Goal: Task Accomplishment & Management: Manage account settings

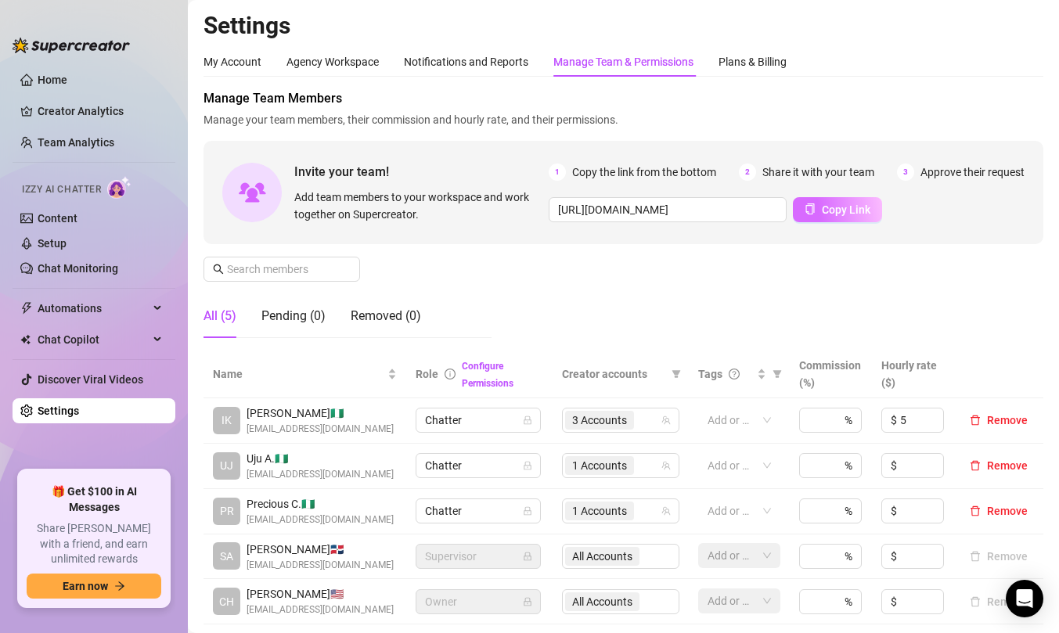
click at [845, 205] on span "Copy Link" at bounding box center [846, 210] width 49 height 13
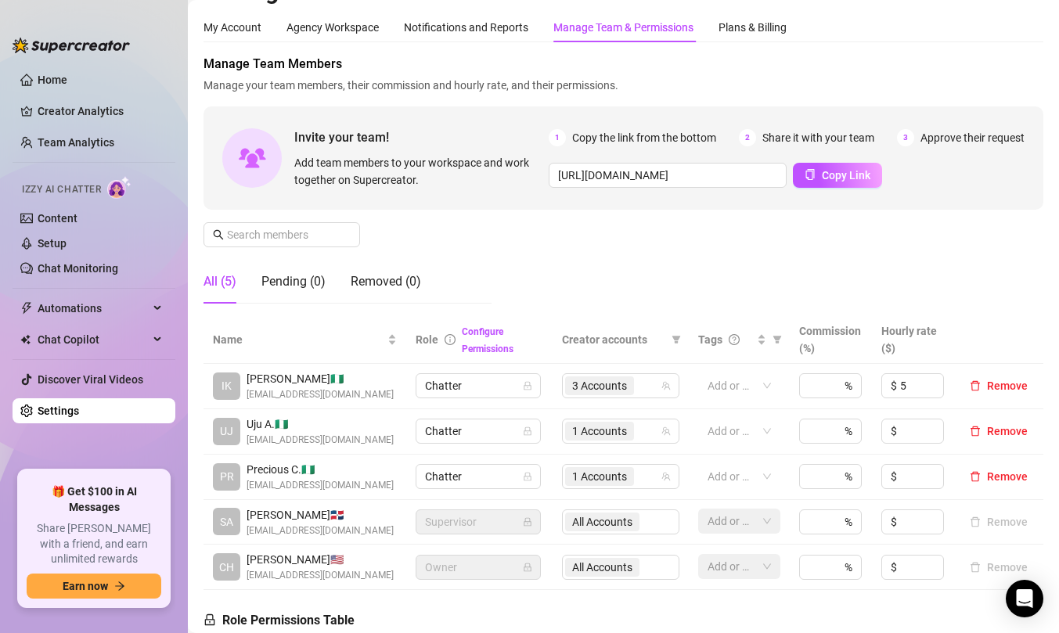
scroll to position [63, 0]
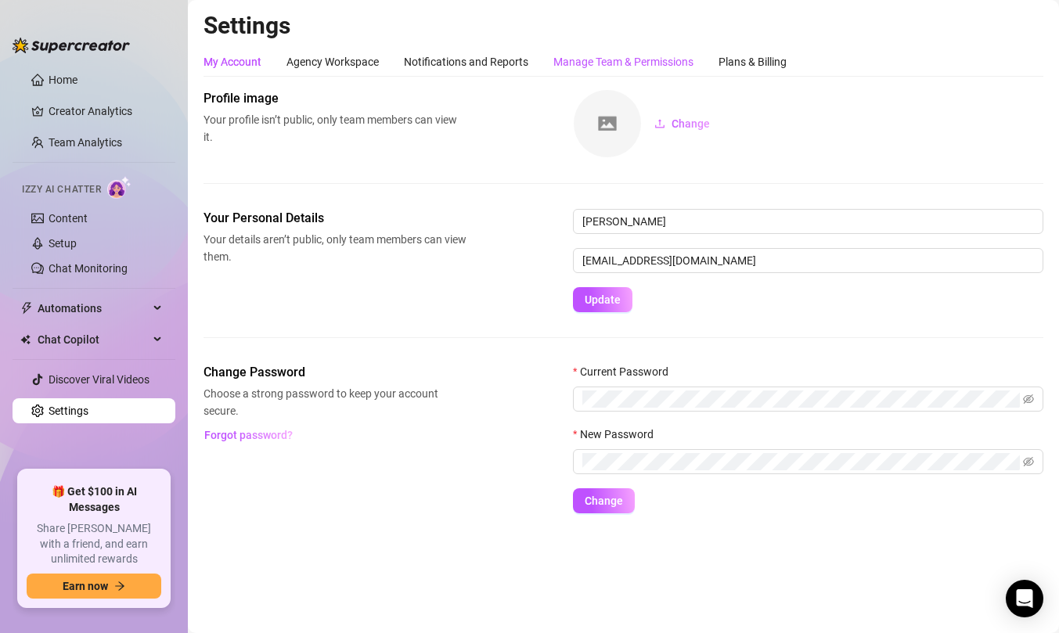
click at [615, 66] on div "Manage Team & Permissions" at bounding box center [624, 61] width 140 height 17
click at [580, 57] on div "Manage Team & Permissions" at bounding box center [624, 61] width 140 height 17
click at [582, 63] on div "Manage Team & Permissions" at bounding box center [624, 61] width 140 height 17
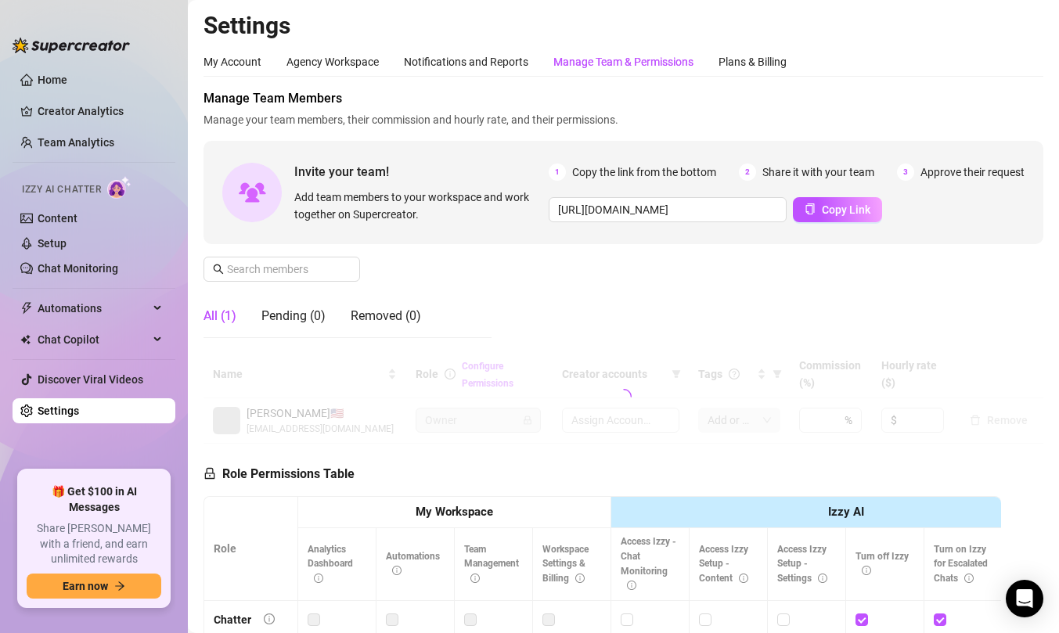
click at [596, 59] on div "Manage Team & Permissions" at bounding box center [624, 61] width 140 height 17
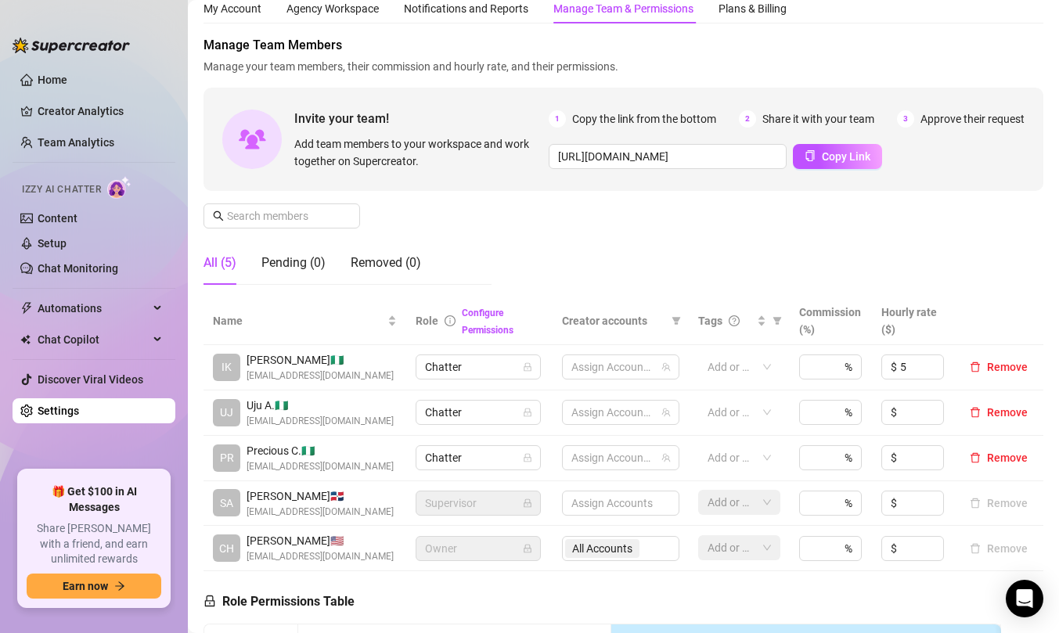
scroll to position [126, 0]
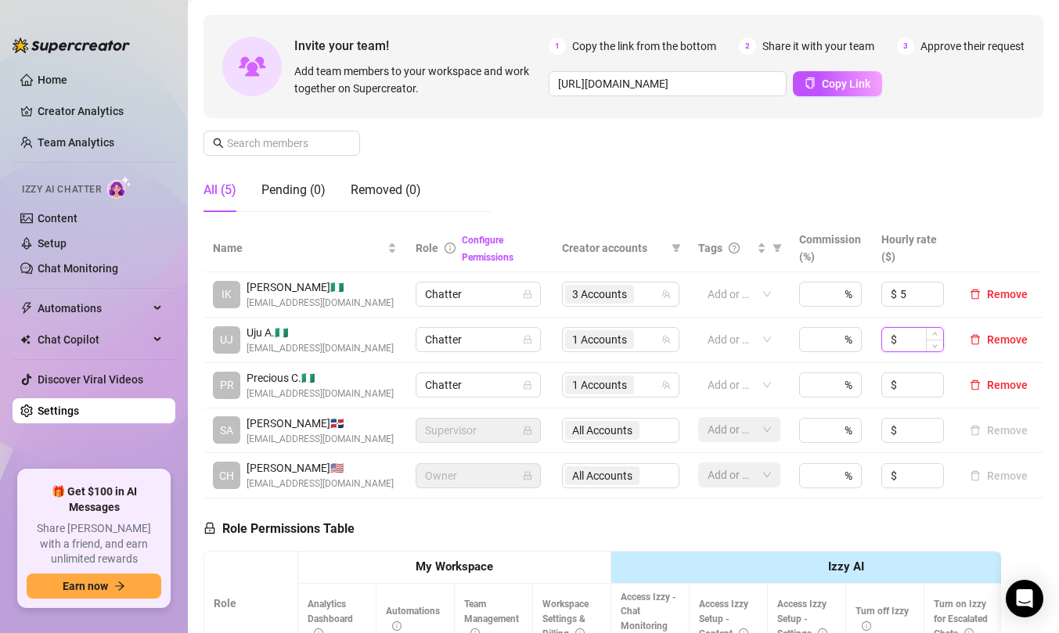
click at [916, 338] on input at bounding box center [921, 339] width 43 height 23
type input "5"
click at [925, 391] on input at bounding box center [921, 384] width 43 height 23
type input "5"
click at [961, 199] on div "Manage Team Members Manage your team members, their commission and hourly rate,…" at bounding box center [624, 94] width 840 height 262
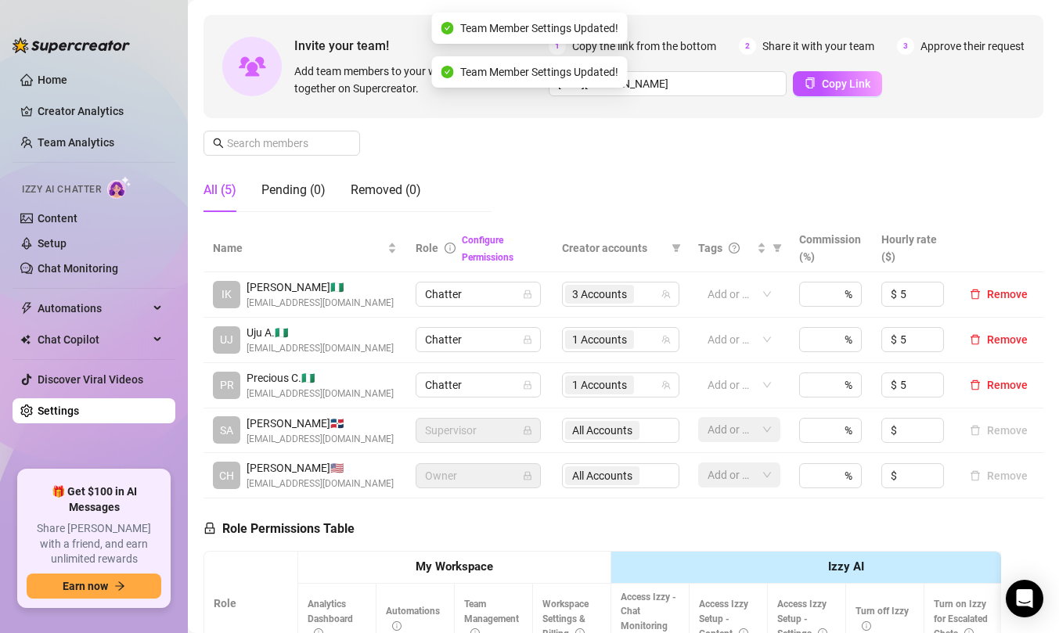
scroll to position [85, 0]
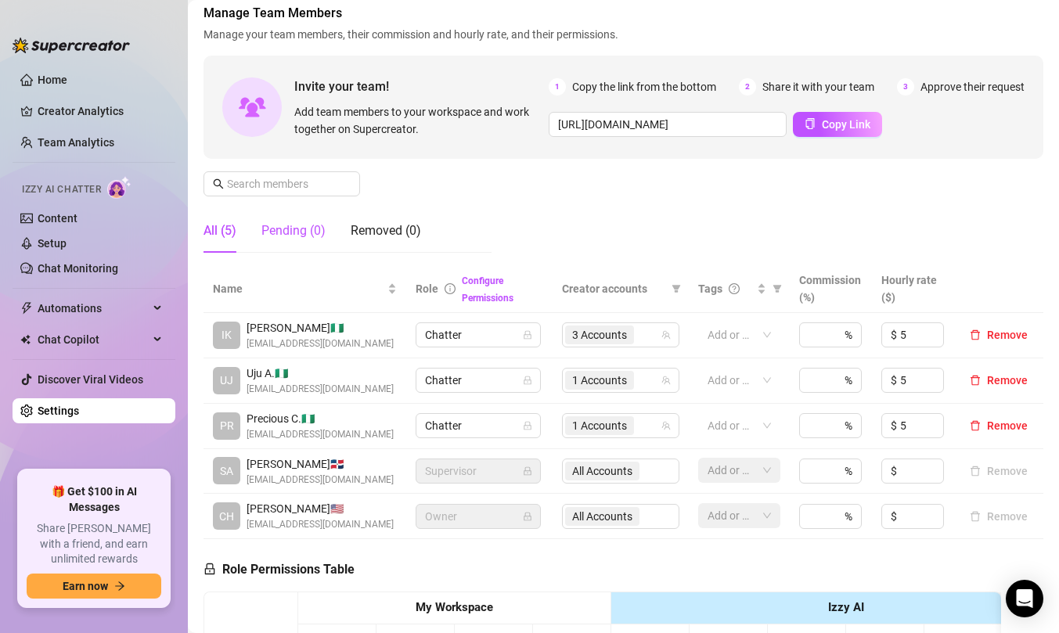
click at [300, 232] on div "Pending (0)" at bounding box center [294, 231] width 64 height 19
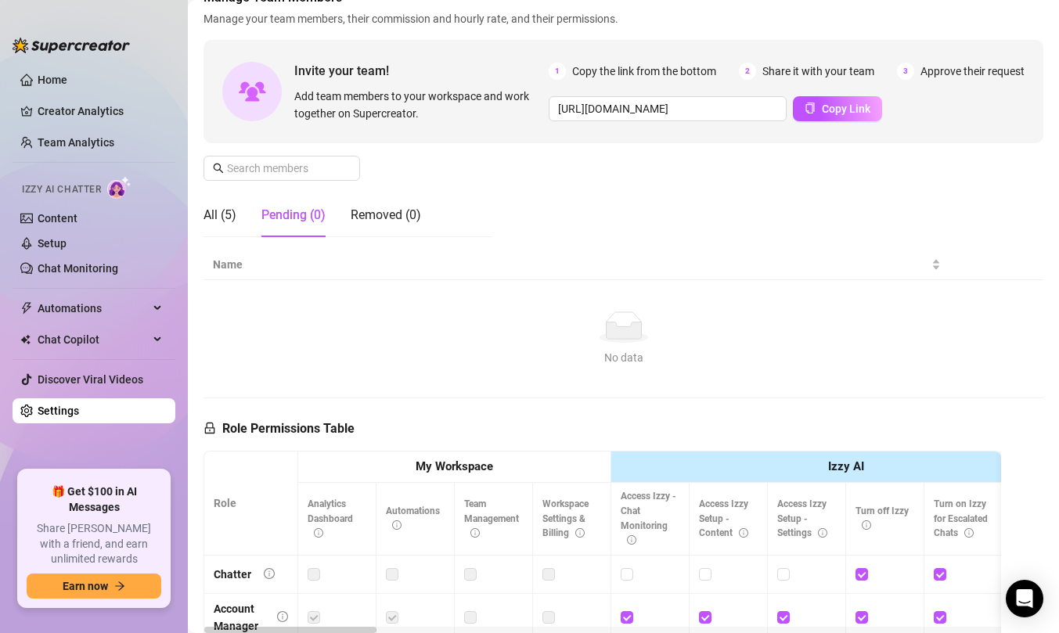
scroll to position [0, 0]
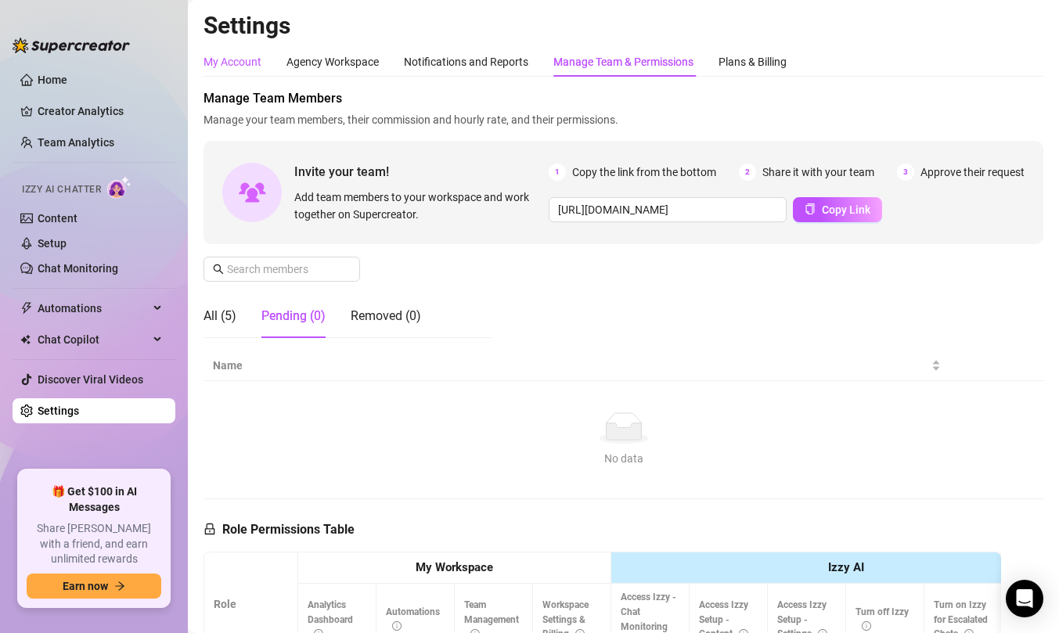
click at [223, 66] on div "My Account" at bounding box center [233, 61] width 58 height 17
click at [629, 60] on div "Manage Team & Permissions" at bounding box center [624, 61] width 140 height 17
click at [994, 182] on div "1 Copy the link from the bottom 2 Share it with your team 3 Approve their reque…" at bounding box center [787, 193] width 476 height 59
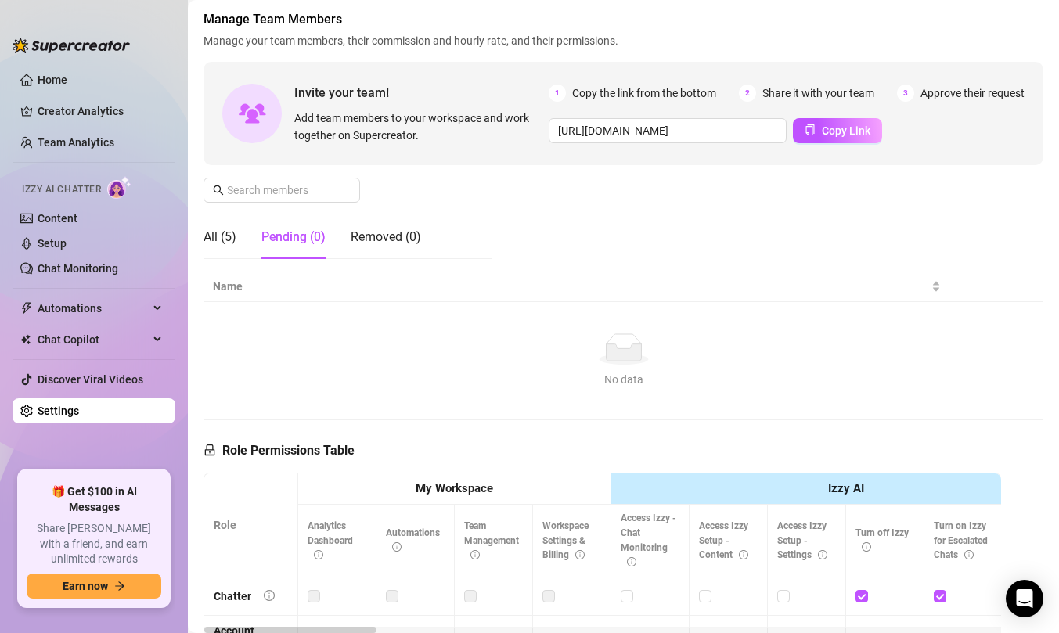
scroll to position [60, 0]
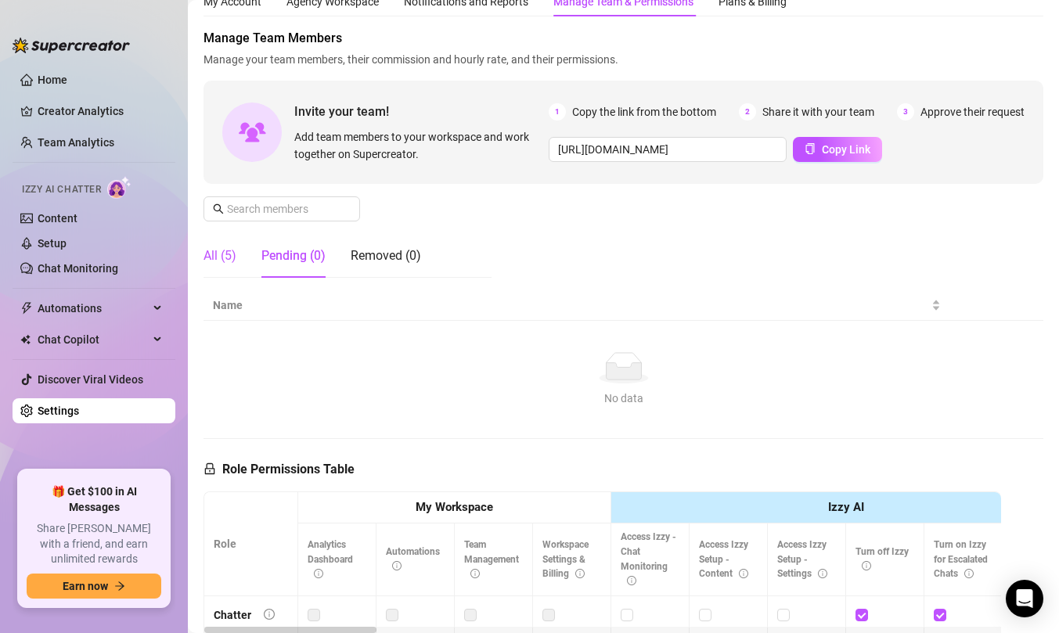
click at [218, 262] on div "All (5)" at bounding box center [220, 256] width 33 height 19
click at [230, 256] on div "All (5)" at bounding box center [220, 256] width 33 height 19
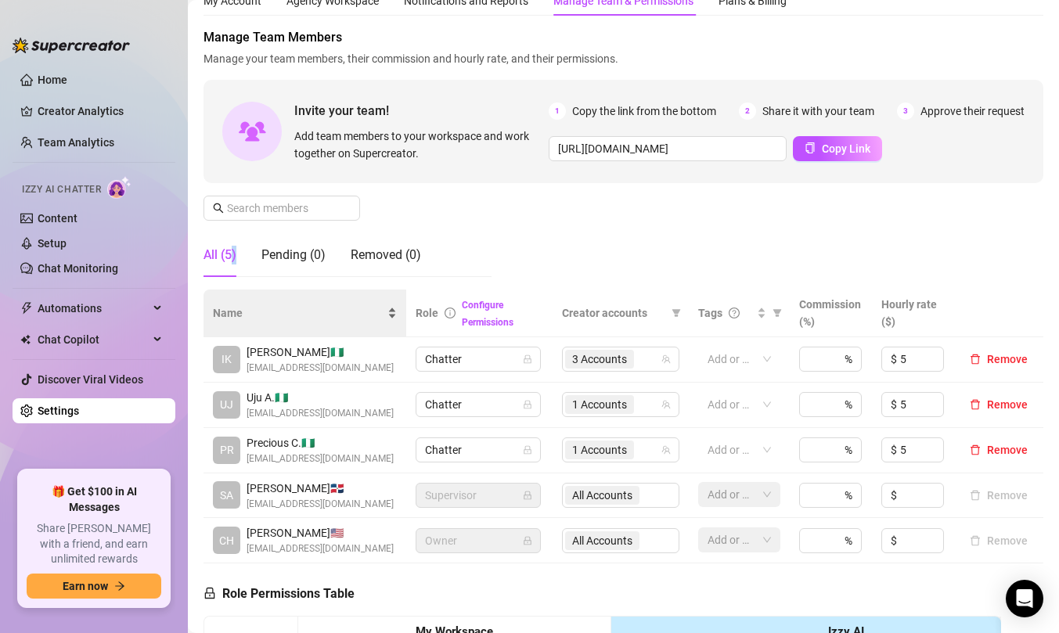
scroll to position [0, 0]
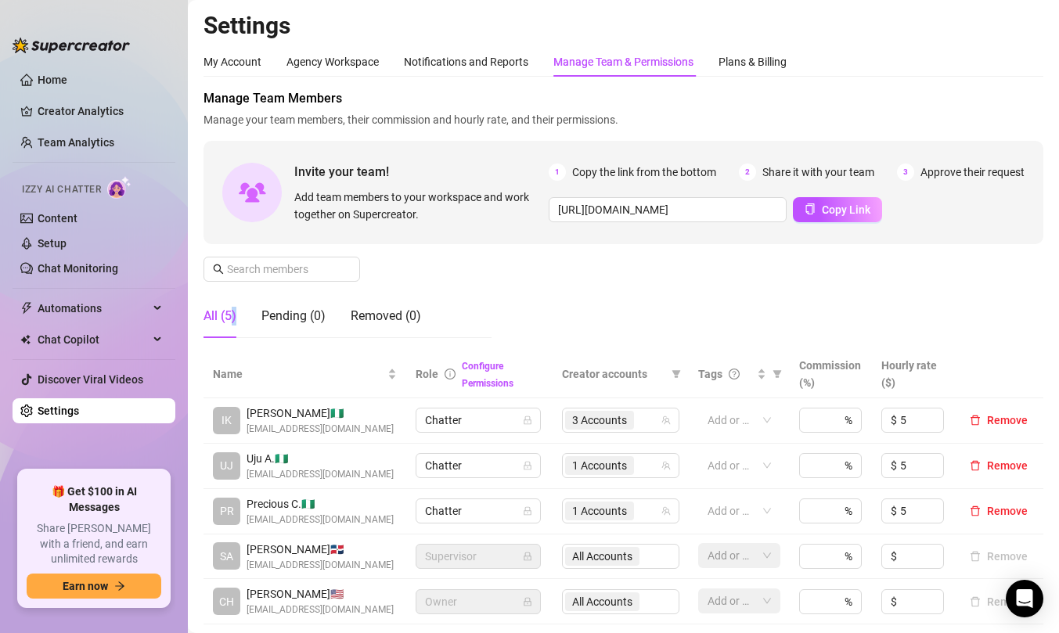
click at [443, 201] on span "Add team members to your workspace and work together on Supercreator." at bounding box center [418, 206] width 248 height 34
click at [409, 148] on div "Invite your team! Add team members to your workspace and work together on Super…" at bounding box center [624, 192] width 840 height 103
click at [92, 142] on link "Team Analytics" at bounding box center [76, 142] width 77 height 13
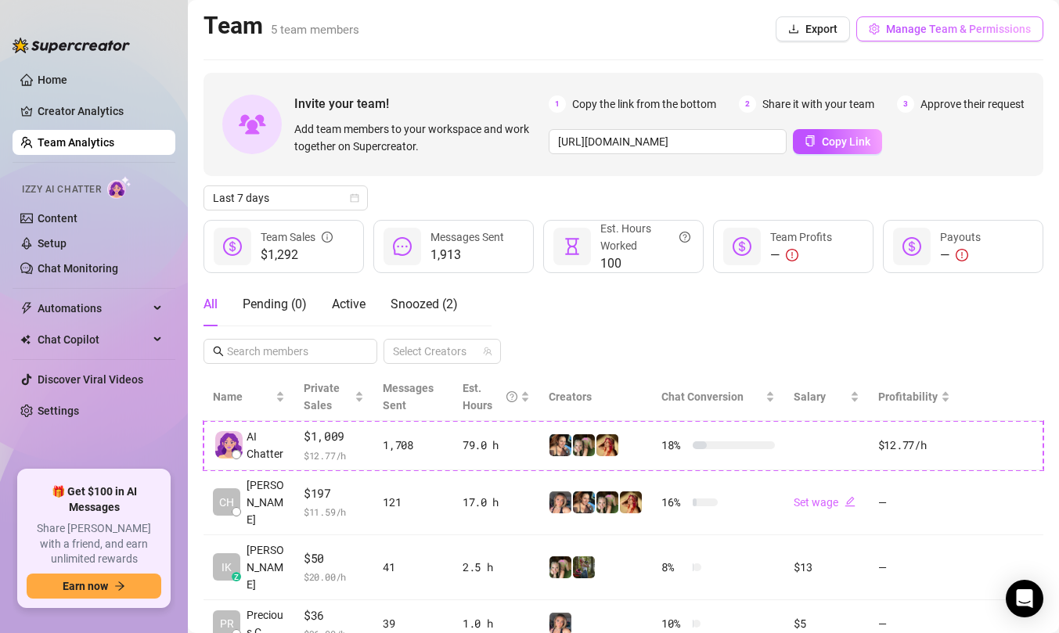
click at [936, 23] on span "Manage Team & Permissions" at bounding box center [958, 29] width 145 height 13
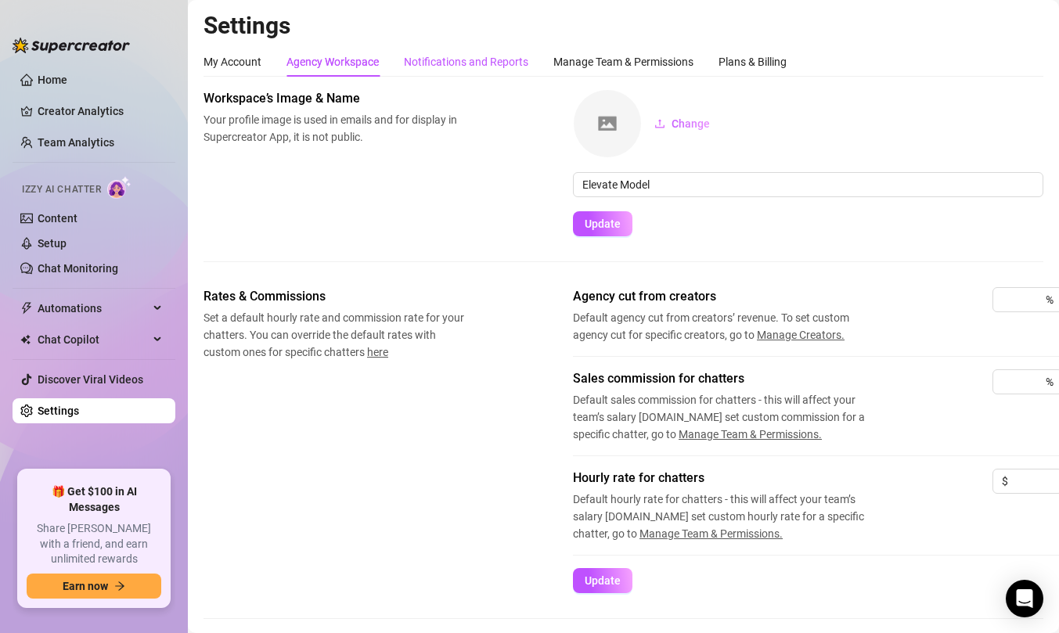
click at [471, 63] on div "Notifications and Reports" at bounding box center [466, 61] width 124 height 17
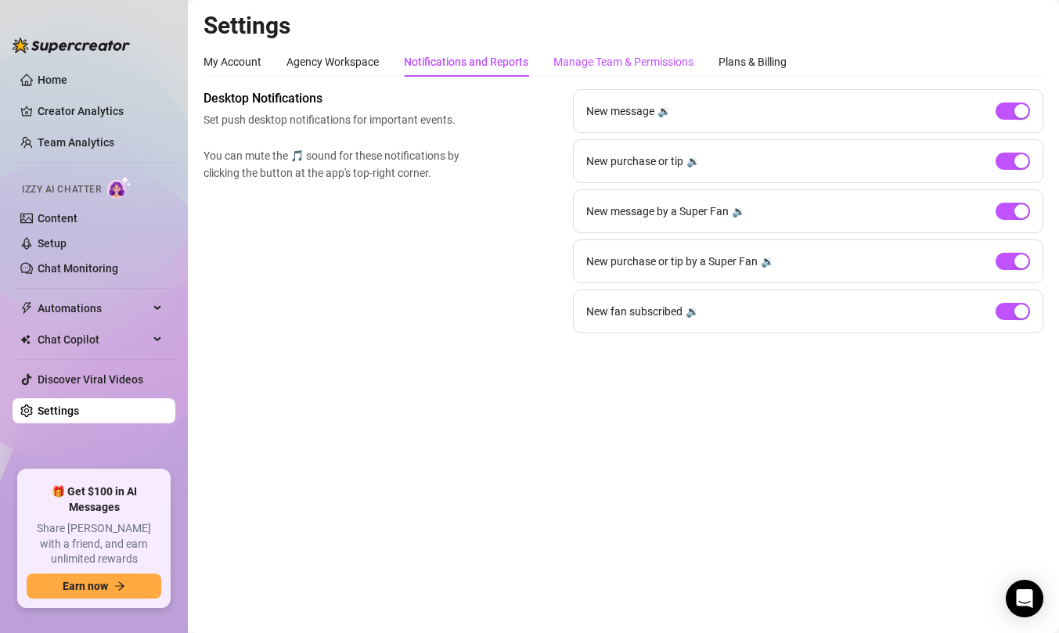
click at [620, 65] on div "Manage Team & Permissions" at bounding box center [624, 61] width 140 height 17
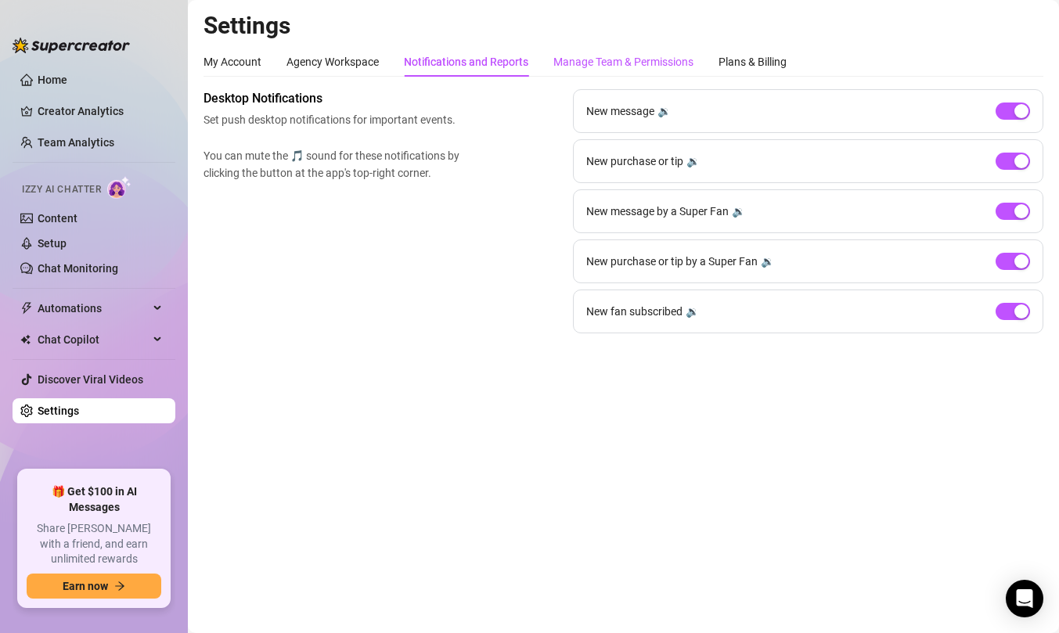
click at [620, 65] on div "Manage Team & Permissions" at bounding box center [624, 61] width 140 height 17
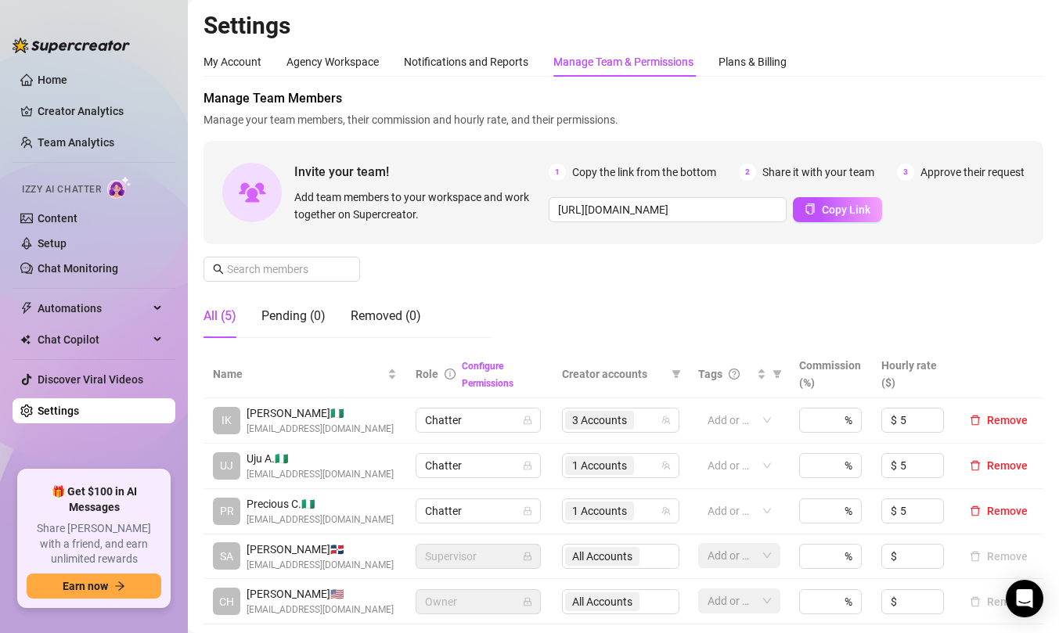
scroll to position [502, 0]
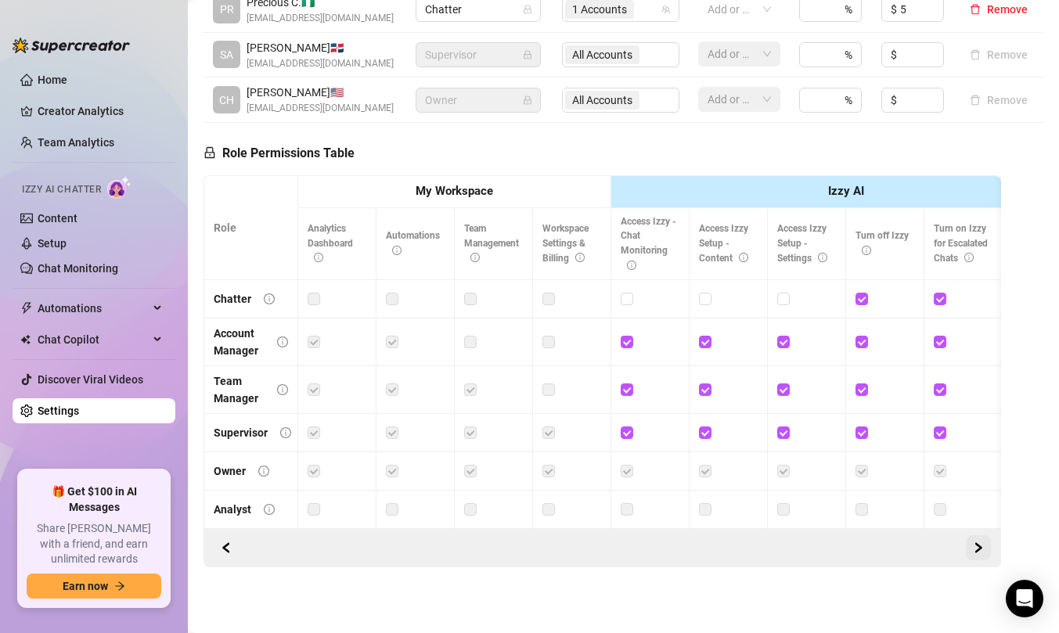
click at [972, 539] on button "button" at bounding box center [978, 548] width 25 height 25
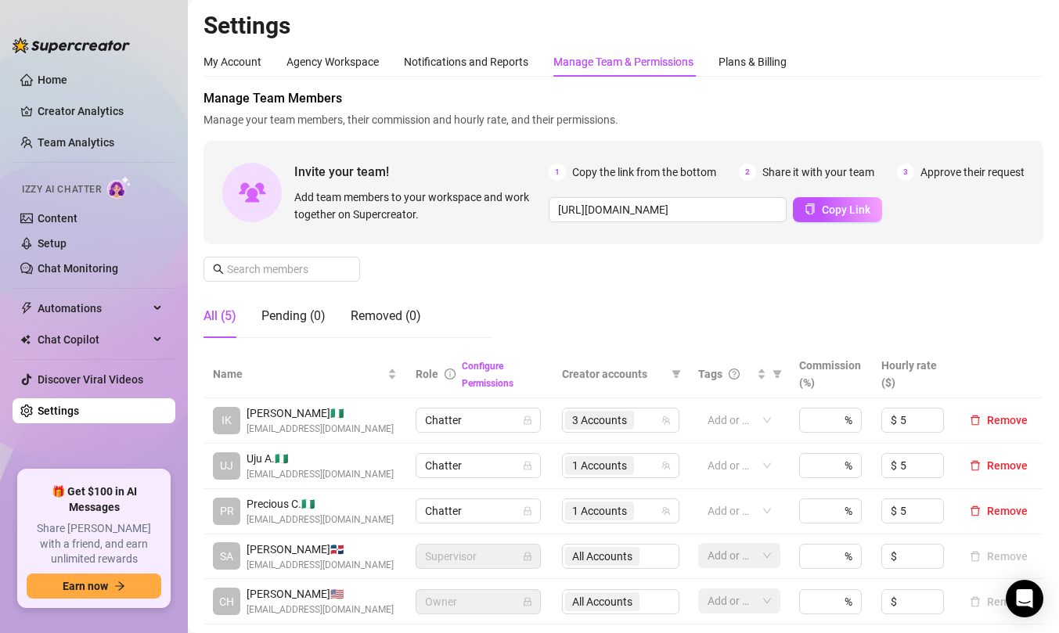
scroll to position [0, 436]
click at [95, 141] on link "Team Analytics" at bounding box center [76, 142] width 77 height 13
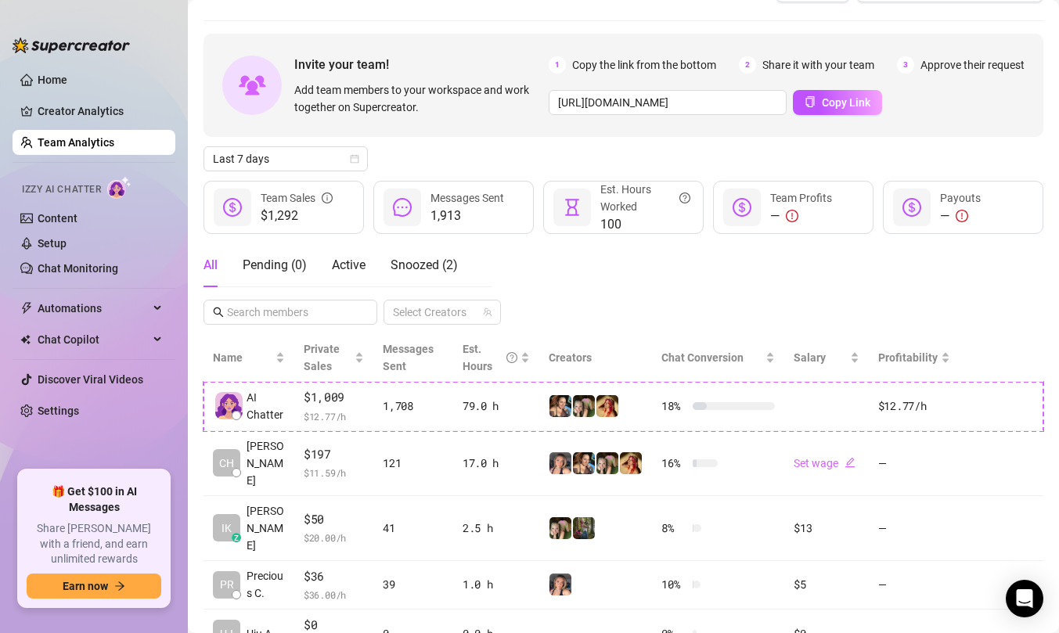
scroll to position [8, 0]
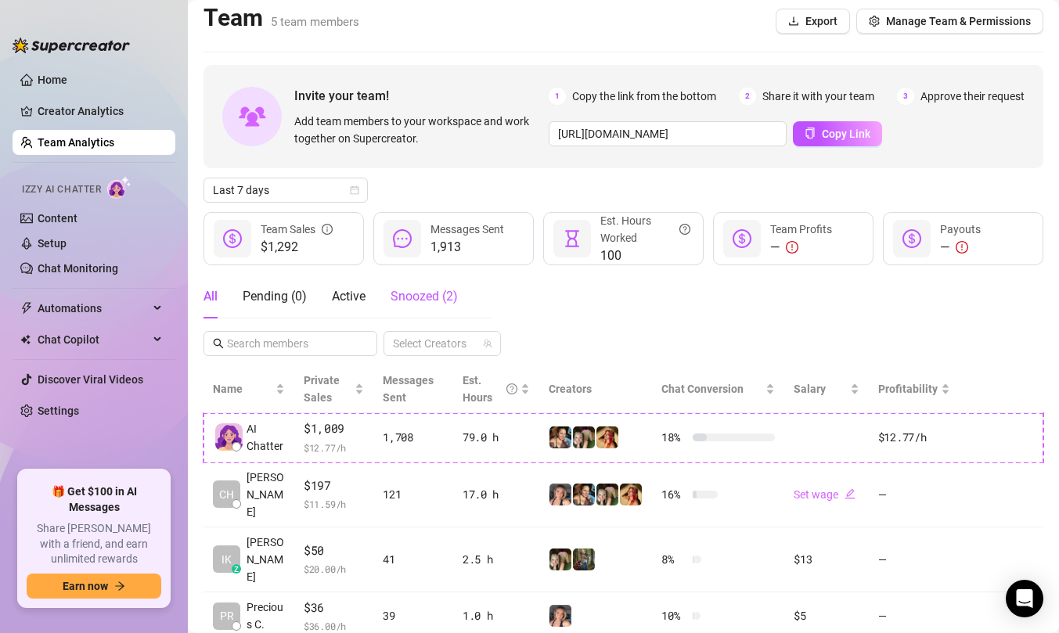
click at [435, 289] on span "Snoozed ( 2 )" at bounding box center [424, 296] width 67 height 15
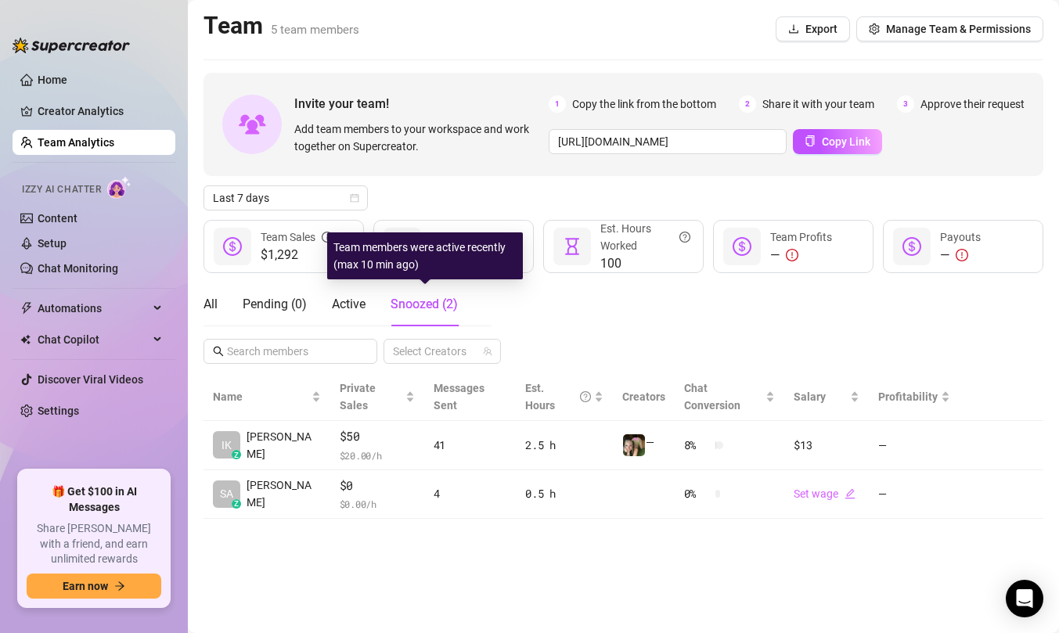
scroll to position [0, 0]
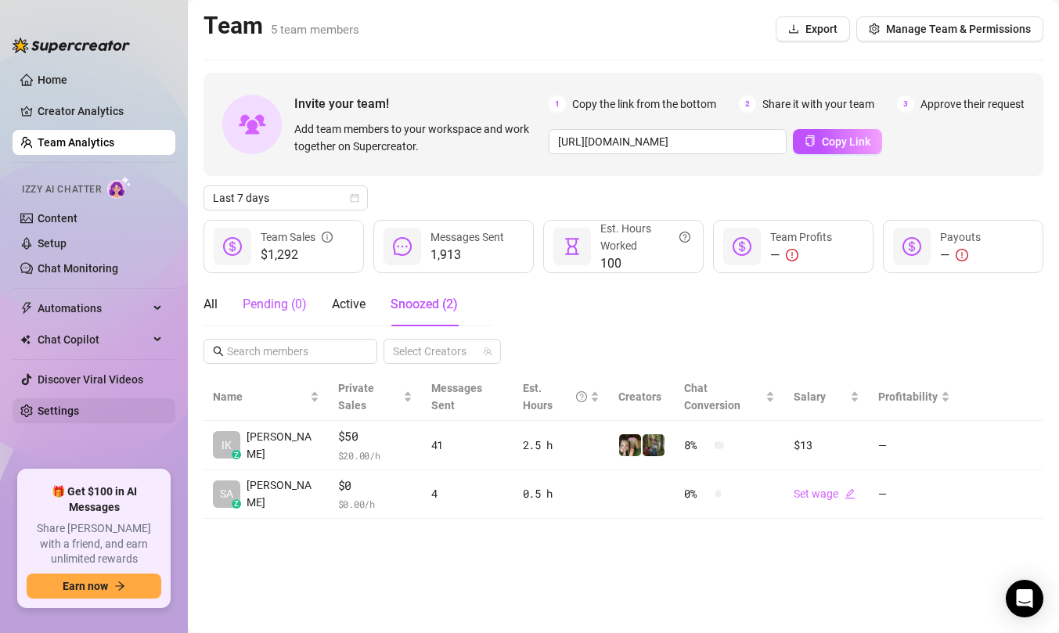
click at [267, 299] on div "Pending ( 0 )" at bounding box center [275, 304] width 64 height 19
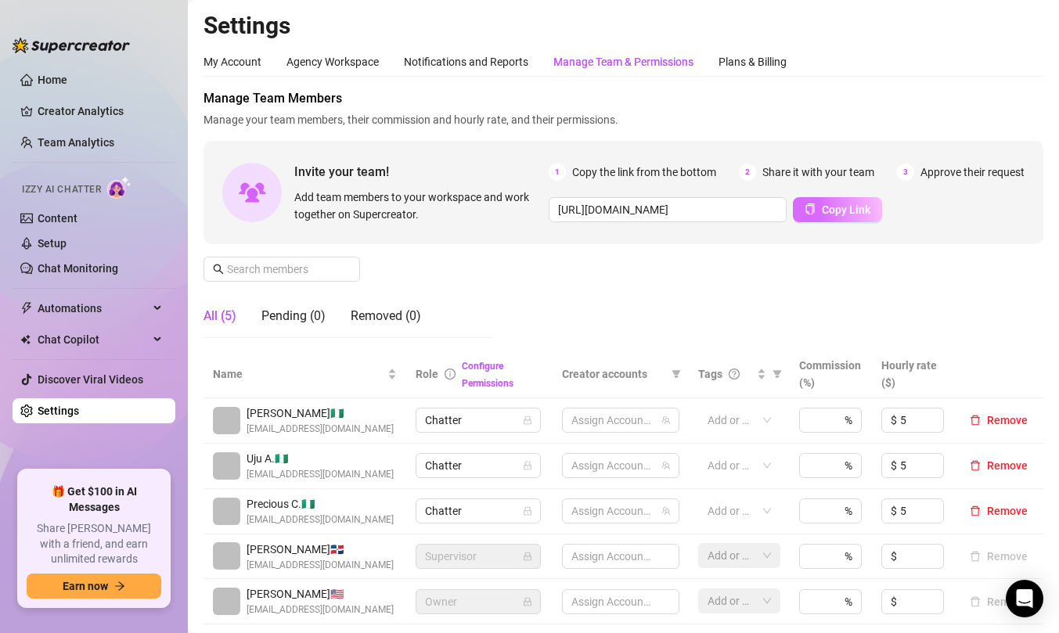
click at [850, 210] on span "Copy Link" at bounding box center [846, 210] width 49 height 13
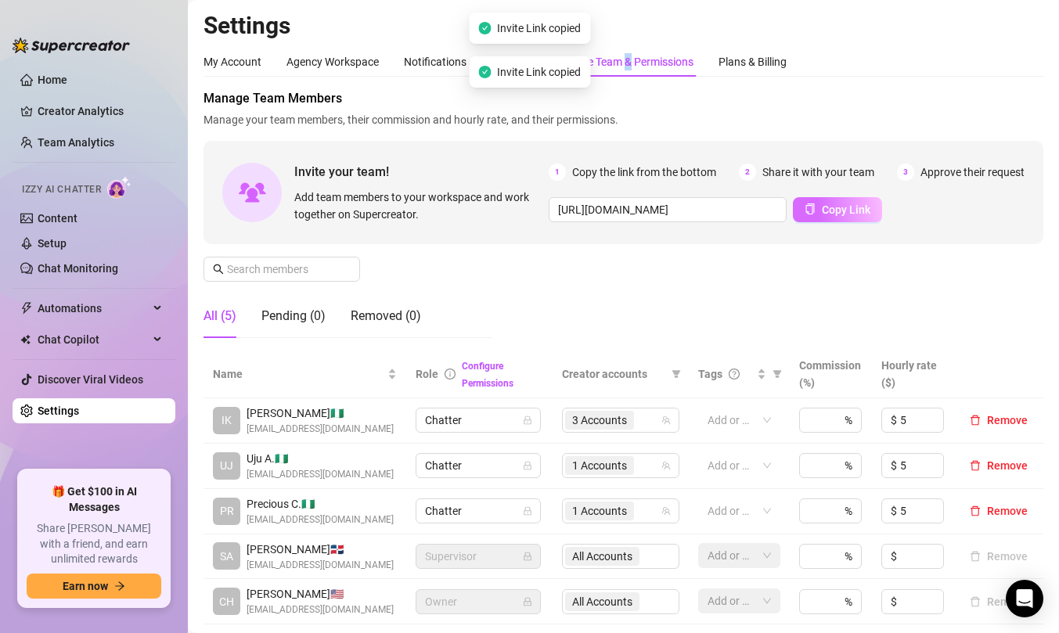
click at [835, 211] on span "Copy Link" at bounding box center [846, 210] width 49 height 13
